Goal: Task Accomplishment & Management: Manage account settings

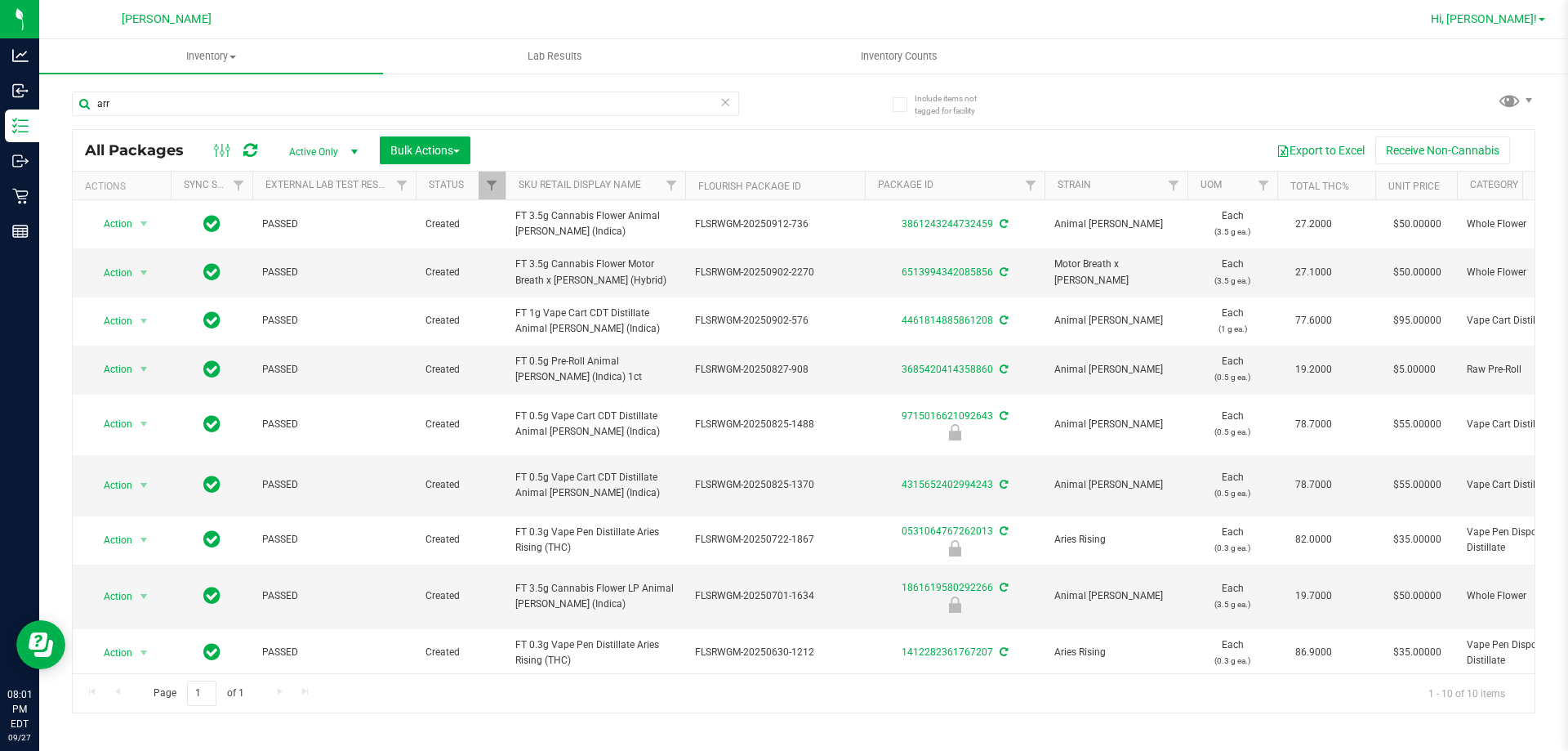
click at [1524, 21] on span "Hi, [PERSON_NAME]!" at bounding box center [1484, 18] width 106 height 13
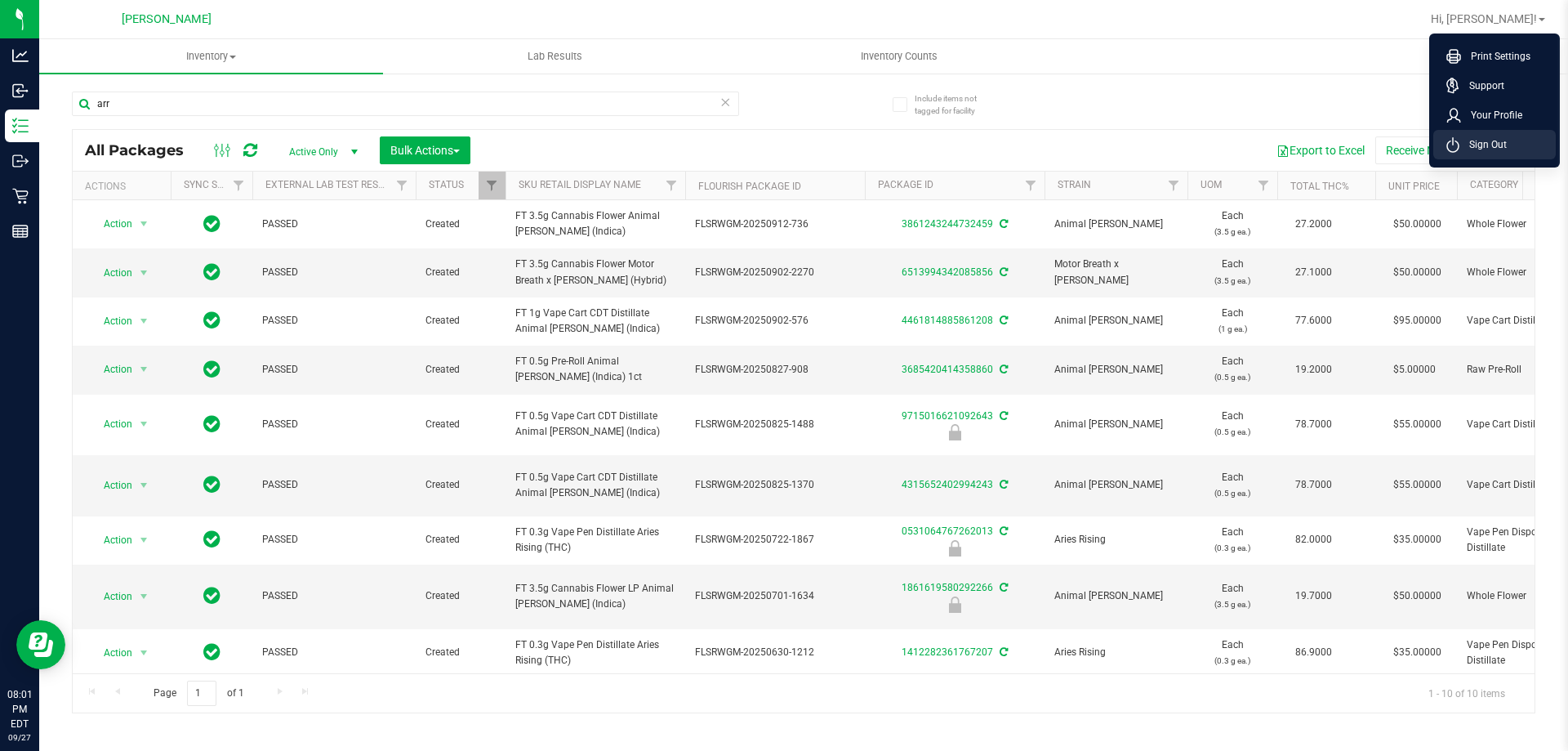
click at [1499, 138] on span "Sign Out" at bounding box center [1483, 144] width 48 height 17
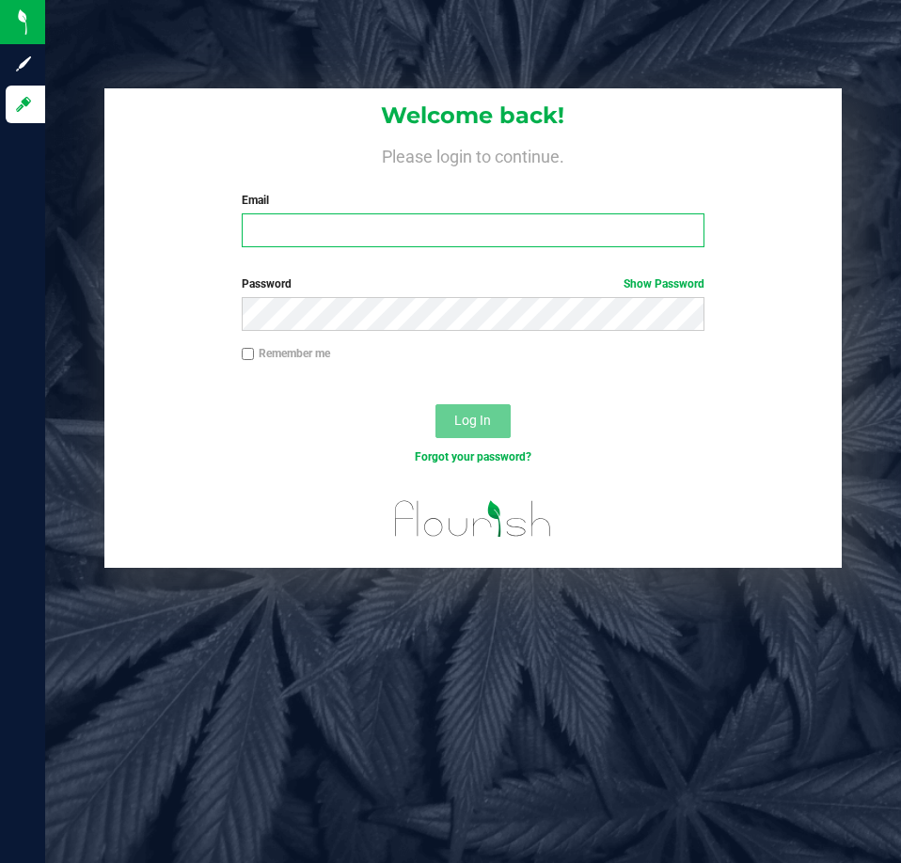
click at [359, 229] on input "Email" at bounding box center [473, 230] width 463 height 34
type input "[EMAIL_ADDRESS][DOMAIN_NAME]"
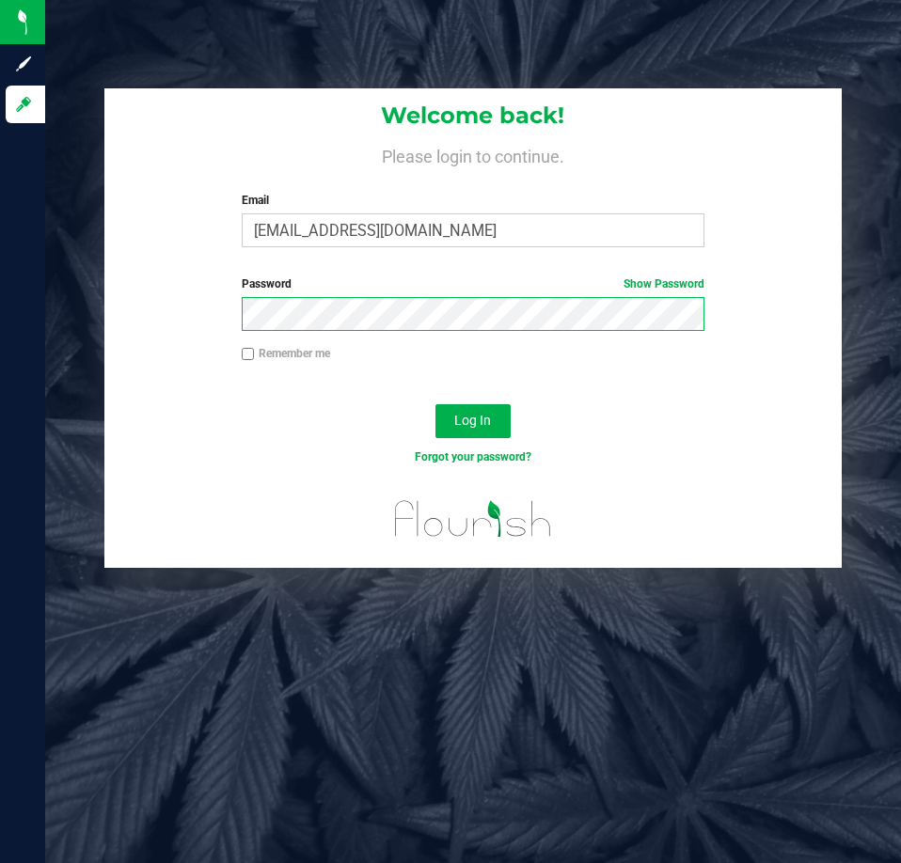
click at [435, 404] on button "Log In" at bounding box center [472, 421] width 75 height 34
